Goal: Task Accomplishment & Management: Manage account settings

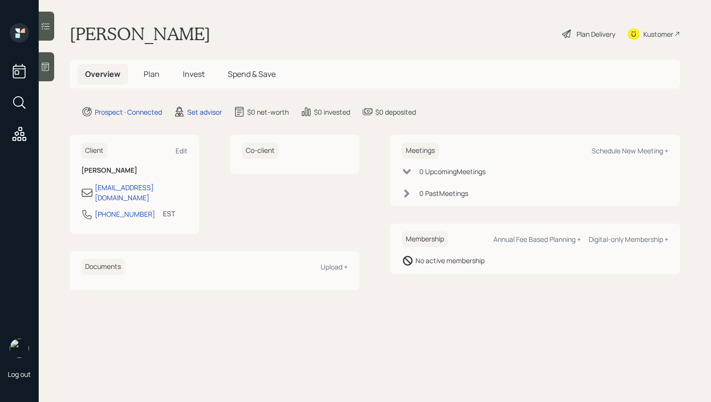
click at [633, 150] on div "Schedule New Meeting +" at bounding box center [630, 150] width 77 height 9
select select "round-[PERSON_NAME]"
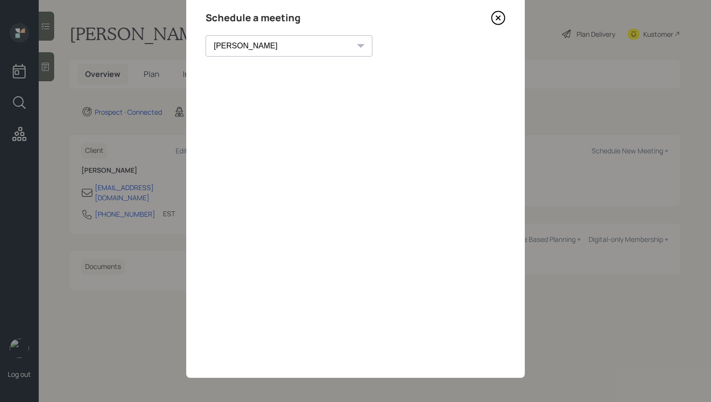
scroll to position [33, 0]
click at [496, 21] on icon at bounding box center [498, 18] width 15 height 15
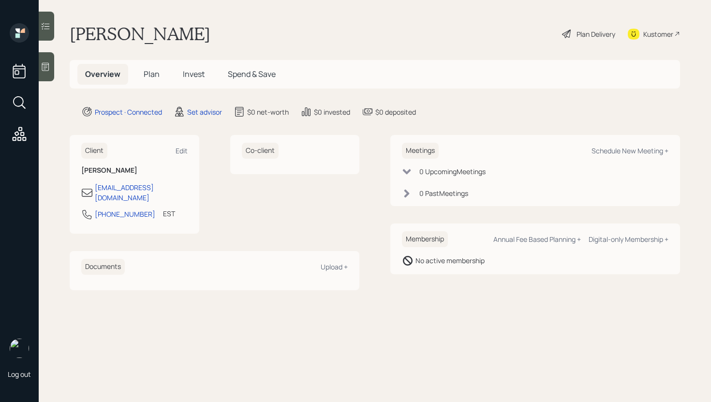
click at [50, 70] on icon at bounding box center [46, 67] width 10 height 10
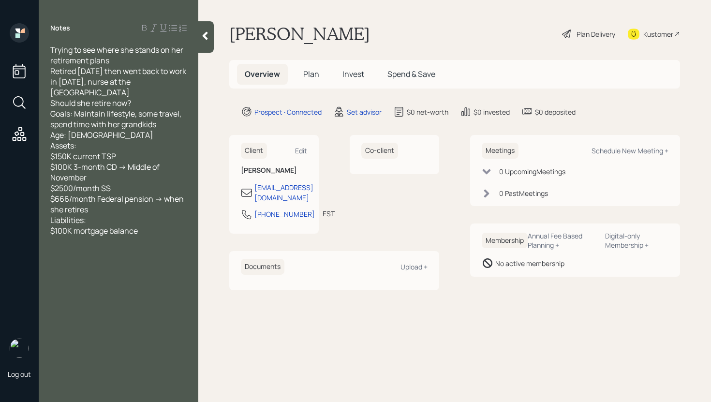
click at [210, 42] on div at bounding box center [205, 36] width 15 height 31
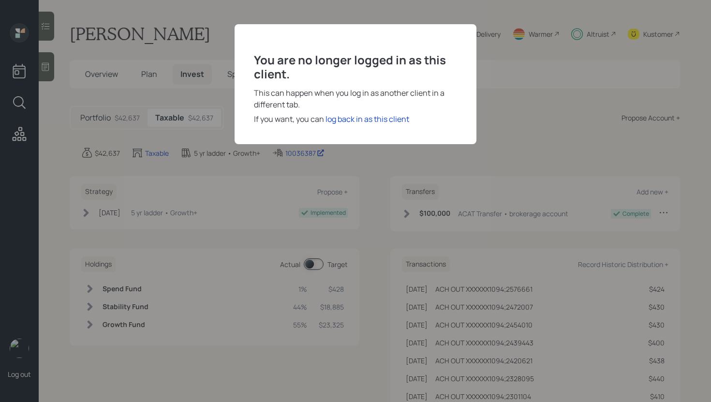
click at [374, 120] on div "log back in as this client" at bounding box center [368, 119] width 84 height 12
